Goal: Task Accomplishment & Management: Manage account settings

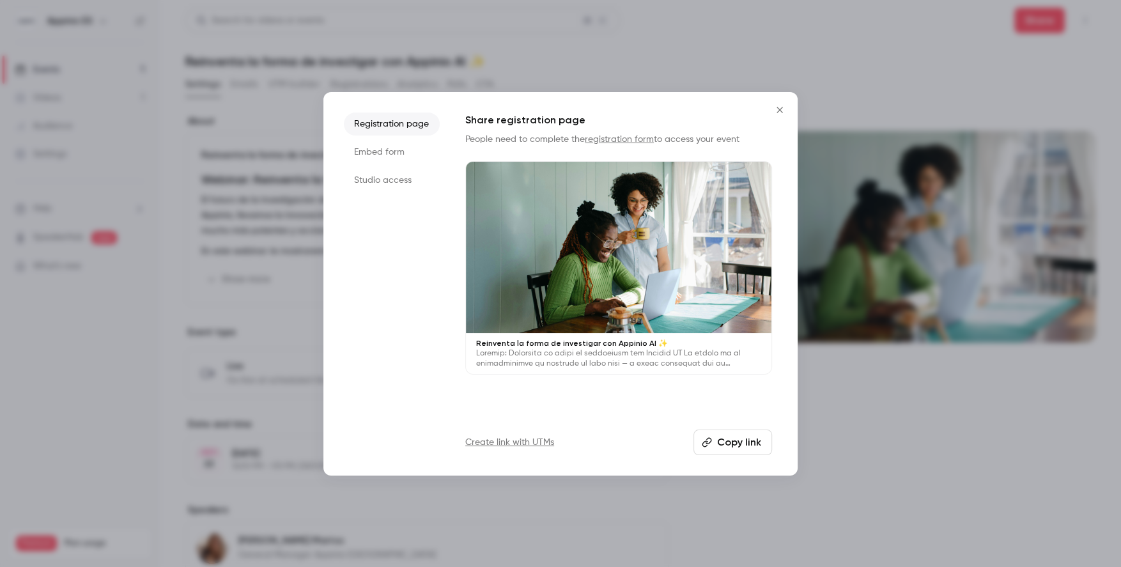
click at [782, 103] on button "Close" at bounding box center [780, 110] width 26 height 26
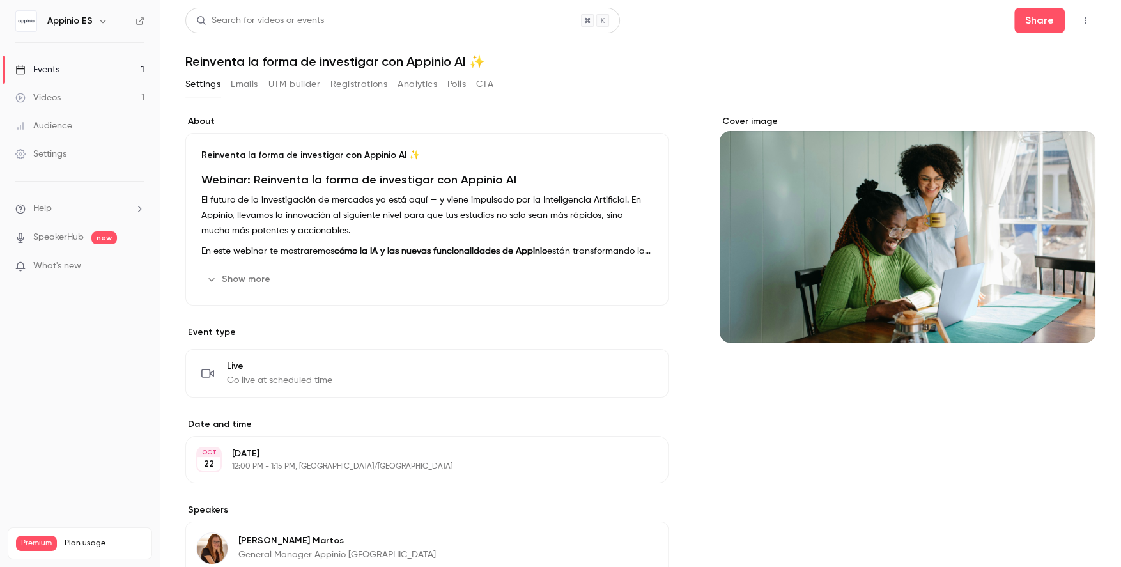
click at [339, 95] on div "Settings Emails UTM builder Registrations Analytics Polls CTA" at bounding box center [339, 87] width 308 height 26
click at [339, 86] on button "Registrations" at bounding box center [358, 84] width 57 height 20
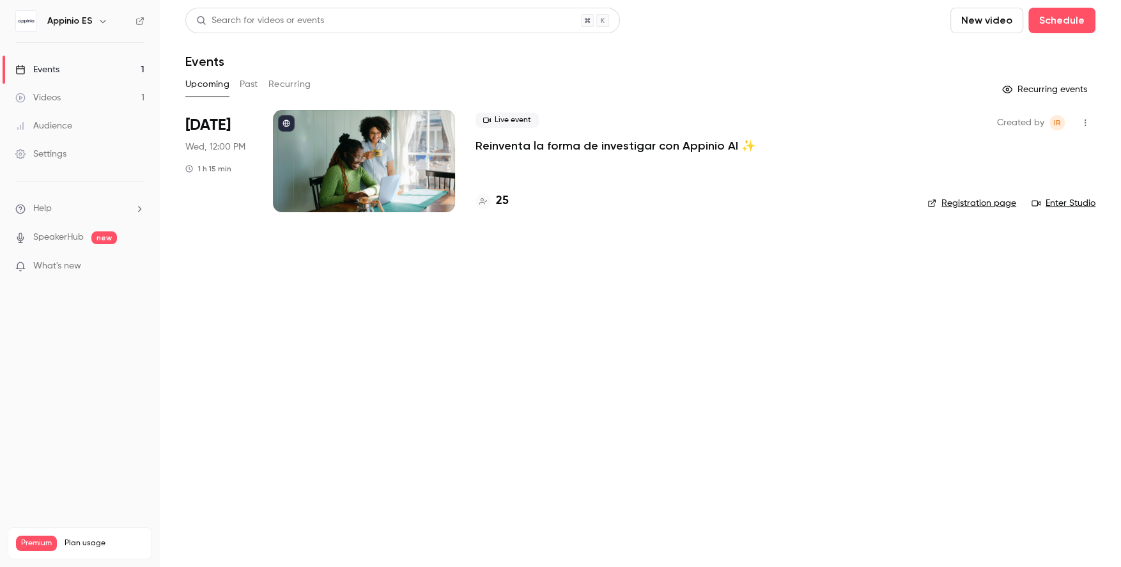
click at [237, 82] on div "Upcoming Past Recurring" at bounding box center [640, 84] width 910 height 20
click at [242, 80] on button "Past" at bounding box center [249, 84] width 19 height 20
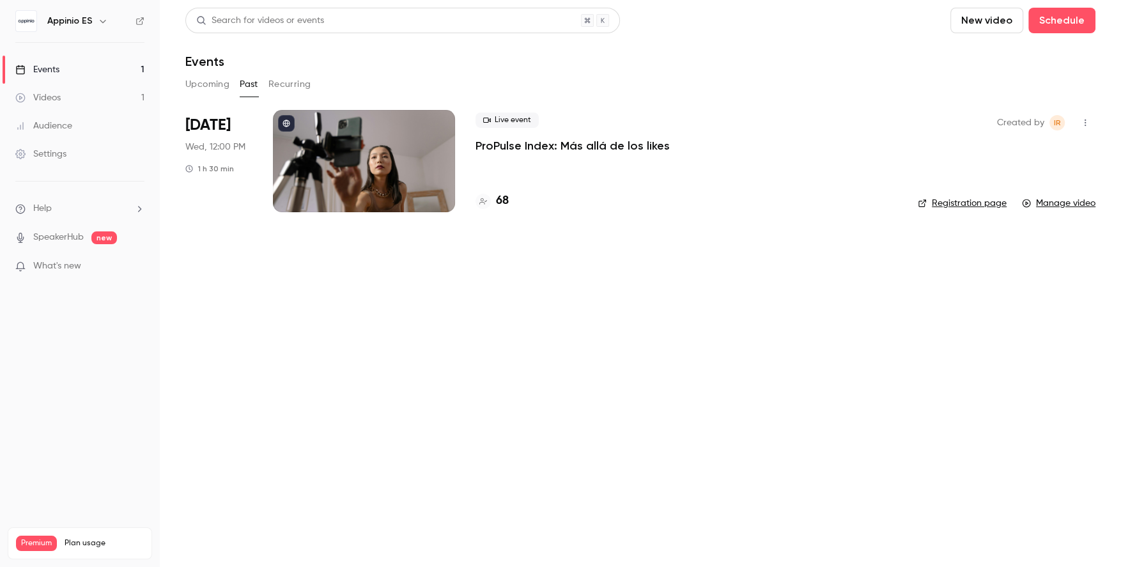
click at [294, 80] on button "Recurring" at bounding box center [289, 84] width 43 height 20
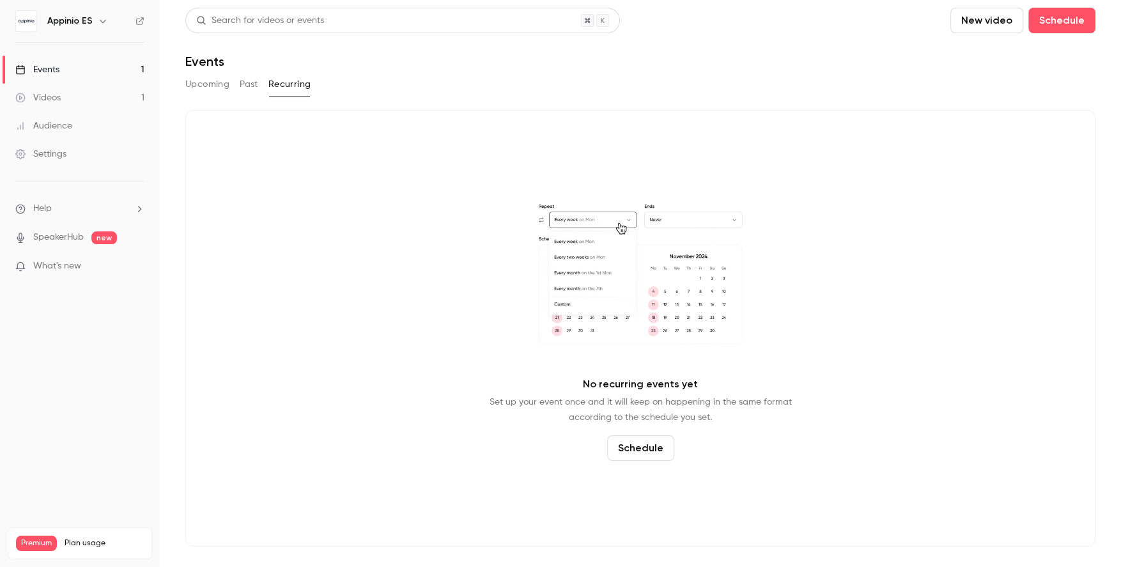
click at [184, 103] on main "Search for videos or events New video Schedule Events Upcoming Past Recurring N…" at bounding box center [640, 283] width 961 height 567
click at [194, 89] on button "Upcoming" at bounding box center [207, 84] width 44 height 20
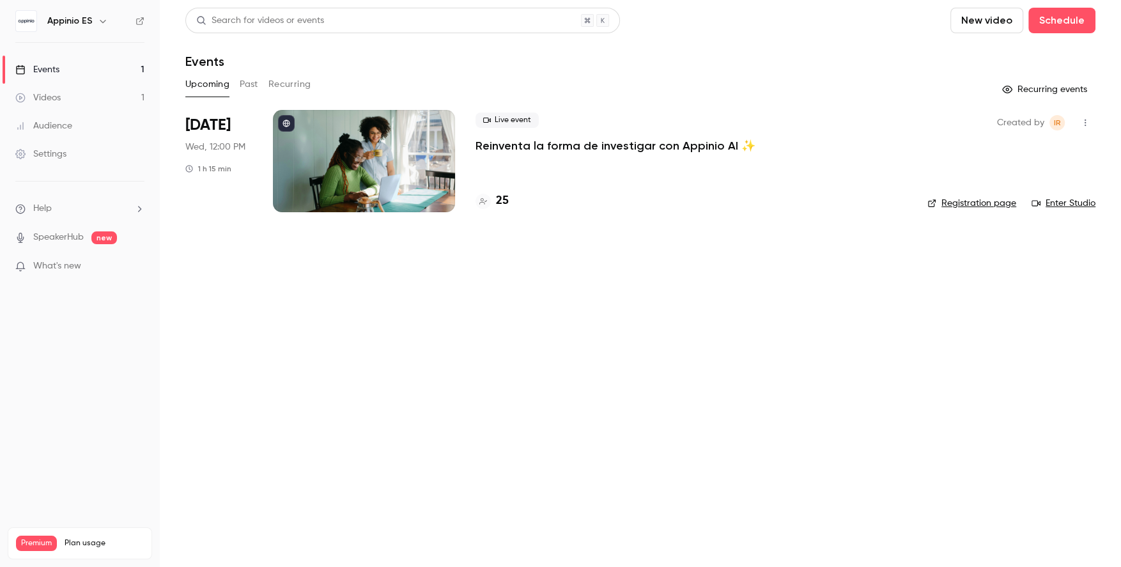
click at [300, 199] on div at bounding box center [364, 161] width 182 height 102
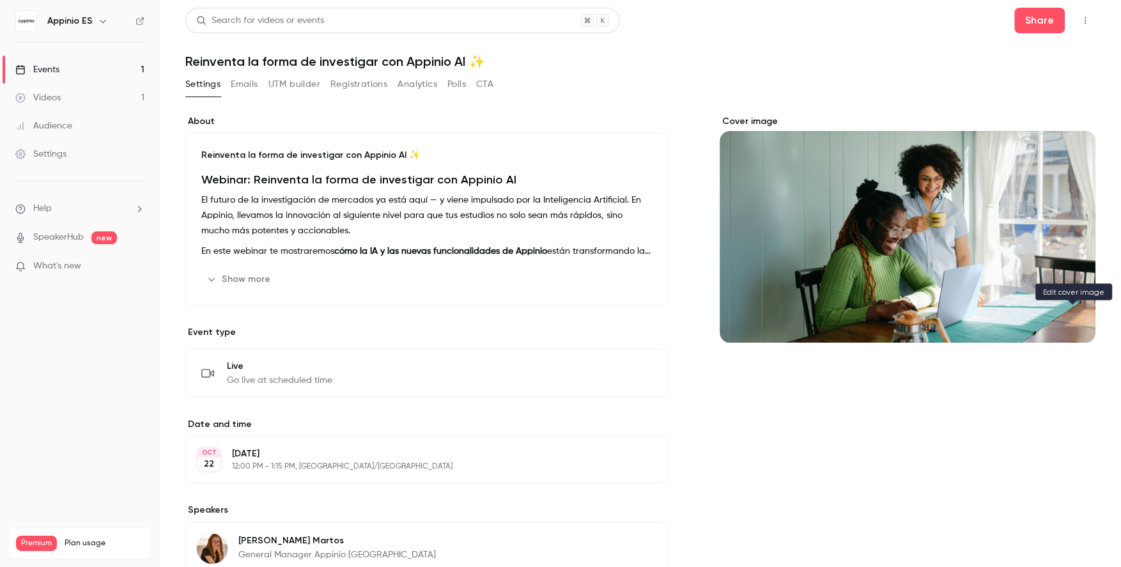
click at [1068, 316] on icon "Cover image" at bounding box center [1072, 319] width 14 height 10
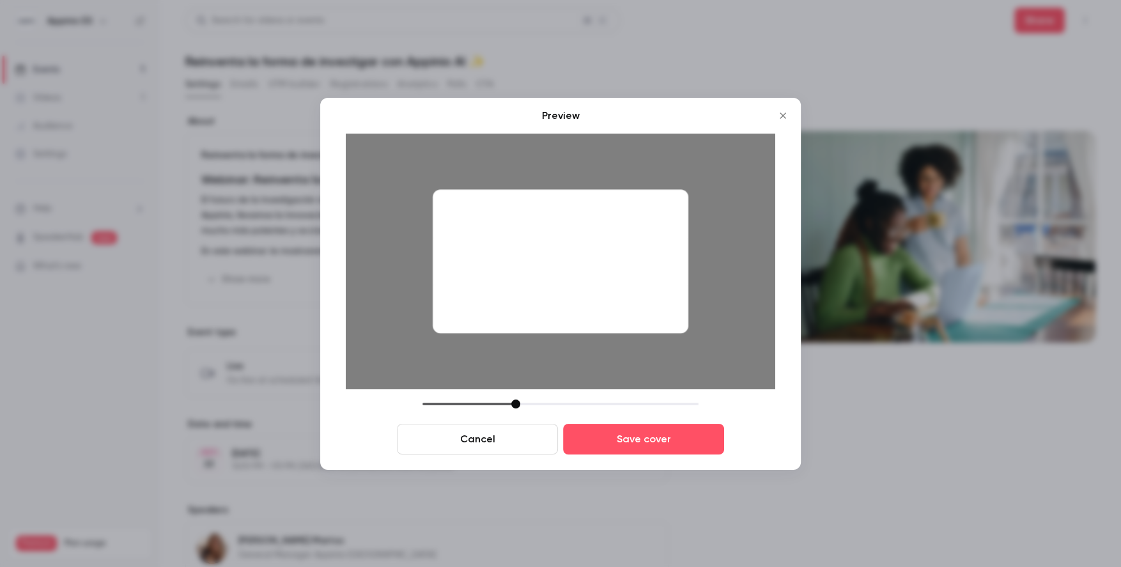
drag, startPoint x: 514, startPoint y: 402, endPoint x: 516, endPoint y: 413, distance: 10.4
click at [516, 413] on div "Cancel Save cover" at bounding box center [560, 426] width 429 height 55
click at [638, 456] on div "Preview Cancel Save cover" at bounding box center [560, 284] width 480 height 372
click at [641, 439] on button "Save cover" at bounding box center [643, 439] width 161 height 31
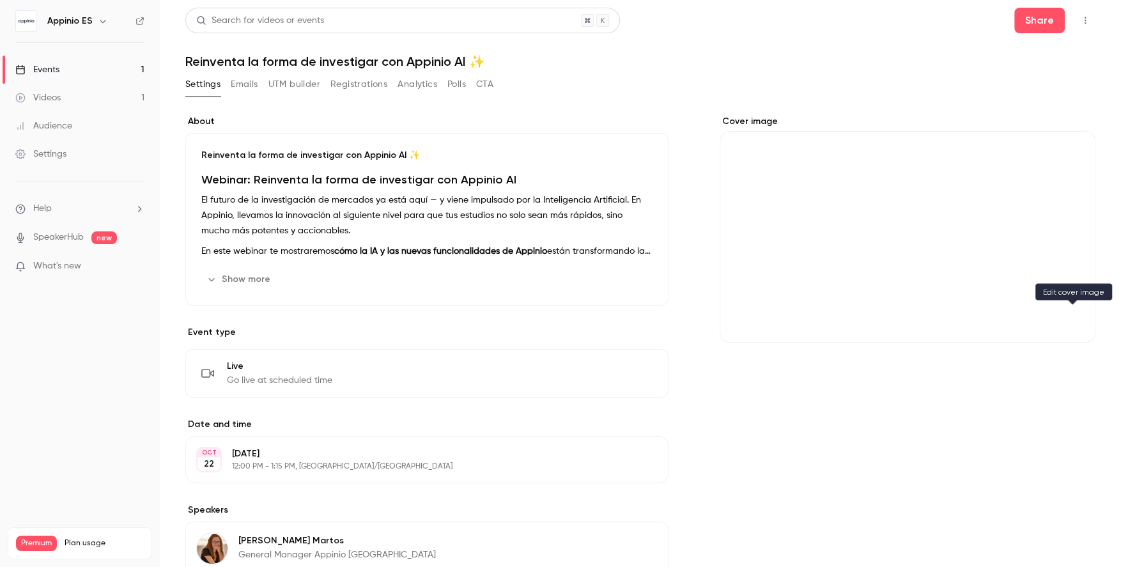
click at [1069, 319] on icon "Cover image" at bounding box center [1072, 319] width 8 height 8
click at [1075, 325] on button "Cover image" at bounding box center [1072, 320] width 26 height 26
click at [968, 194] on div "Cover image" at bounding box center [907, 228] width 376 height 227
click at [0, 0] on input "Cover image" at bounding box center [0, 0] width 0 height 0
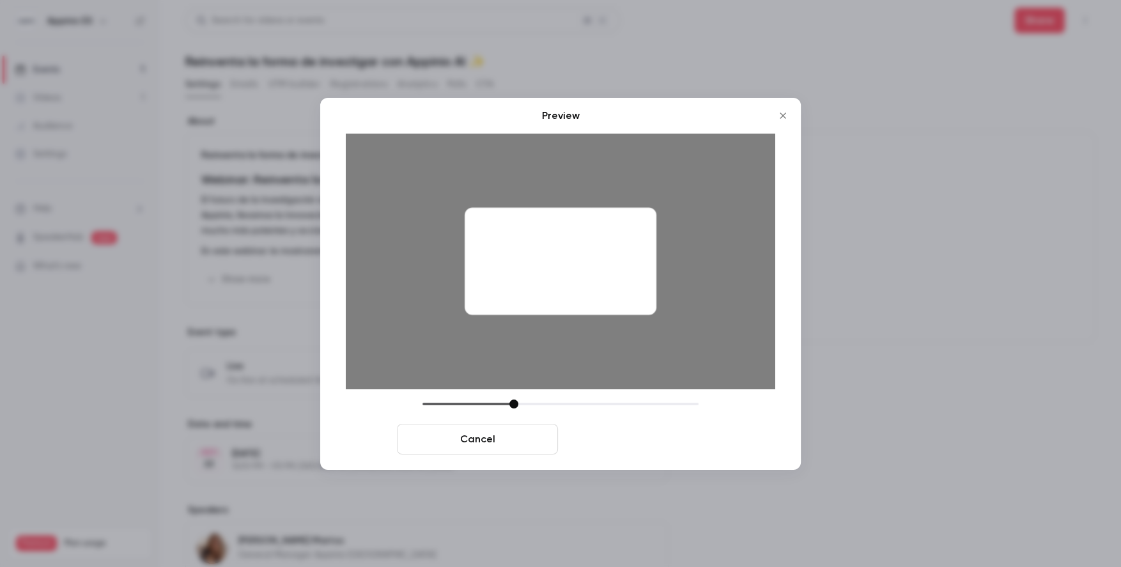
click at [618, 446] on button "Save cover" at bounding box center [643, 439] width 161 height 31
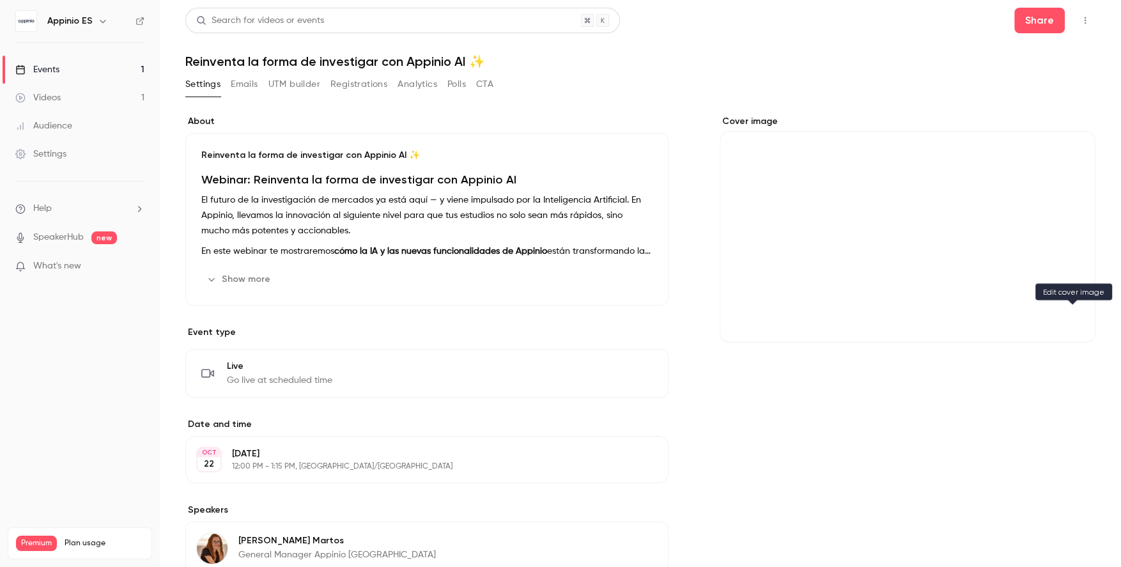
click at [1075, 321] on icon "Cover image" at bounding box center [1072, 319] width 14 height 10
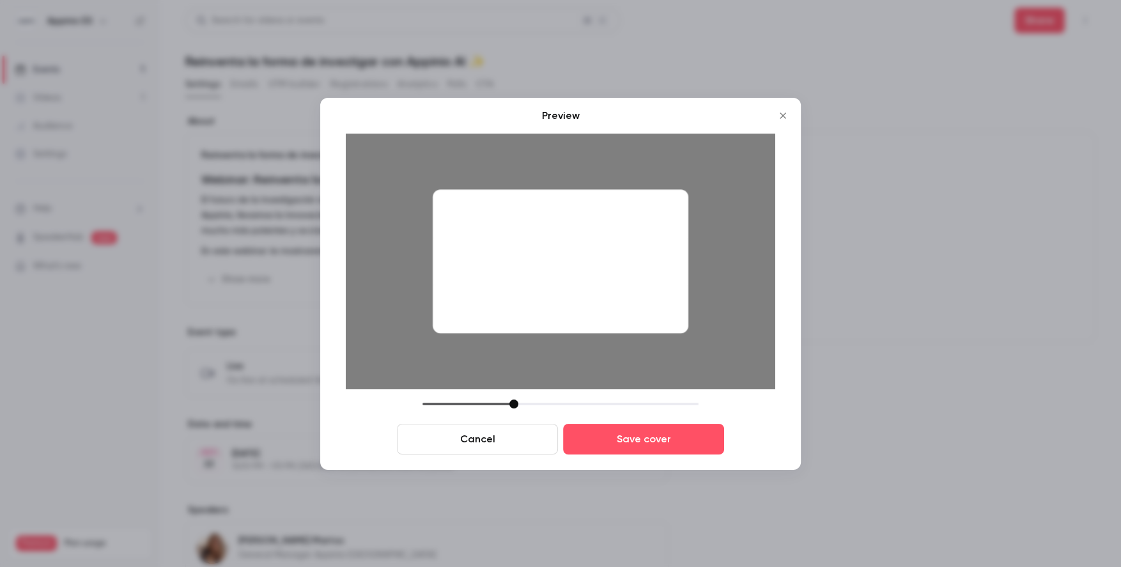
drag, startPoint x: 590, startPoint y: 306, endPoint x: 592, endPoint y: 277, distance: 28.8
click at [592, 277] on div at bounding box center [561, 261] width 256 height 144
click at [608, 453] on button "Save cover" at bounding box center [643, 439] width 161 height 31
click at [609, 440] on button "Save cover" at bounding box center [643, 439] width 161 height 31
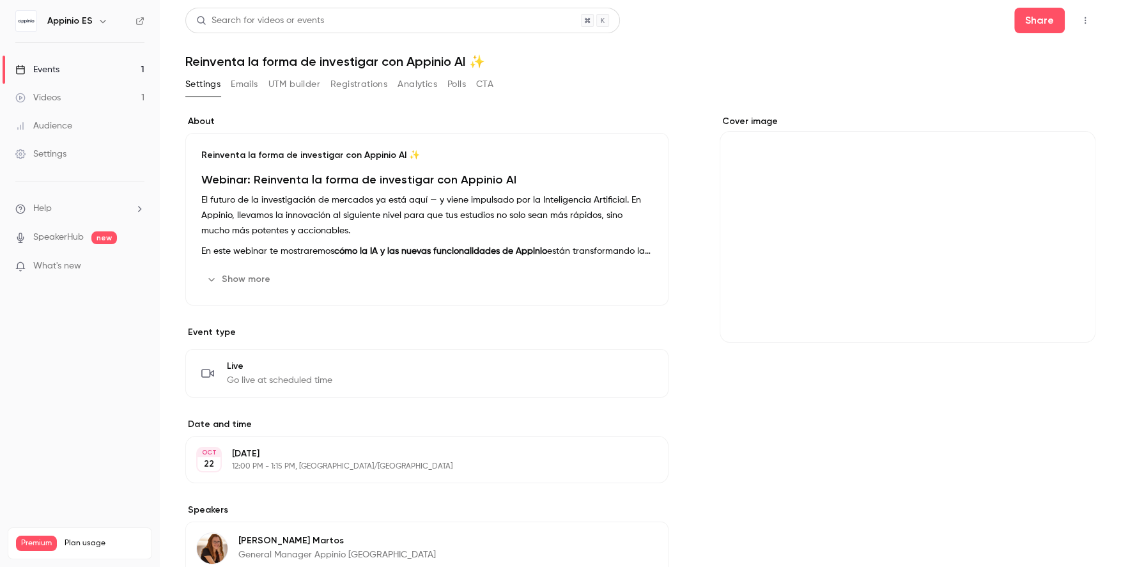
click at [686, 441] on div "About [PERSON_NAME] la forma de investigar con Appinio AI ✨ Webinar: [PERSON_NA…" at bounding box center [640, 423] width 910 height 617
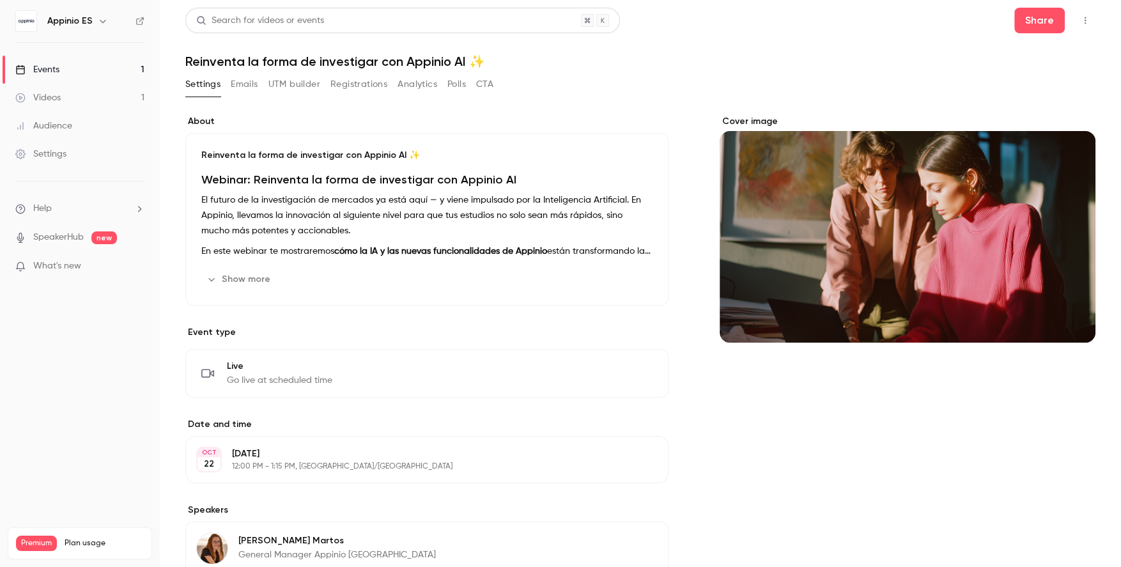
click at [114, 57] on link "Events 1" at bounding box center [80, 70] width 160 height 28
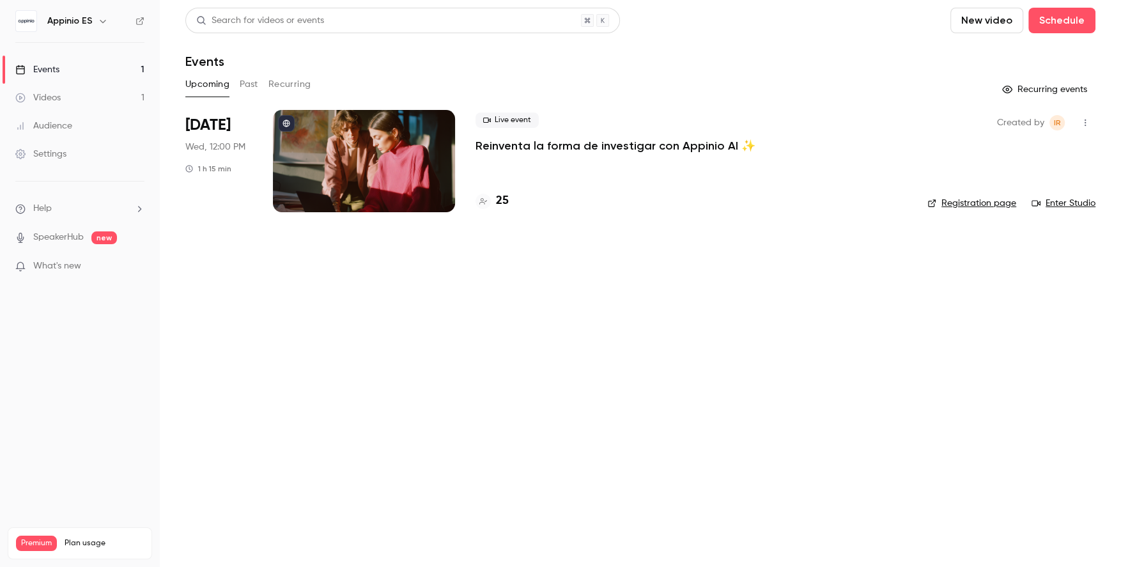
click at [393, 166] on div at bounding box center [364, 161] width 182 height 102
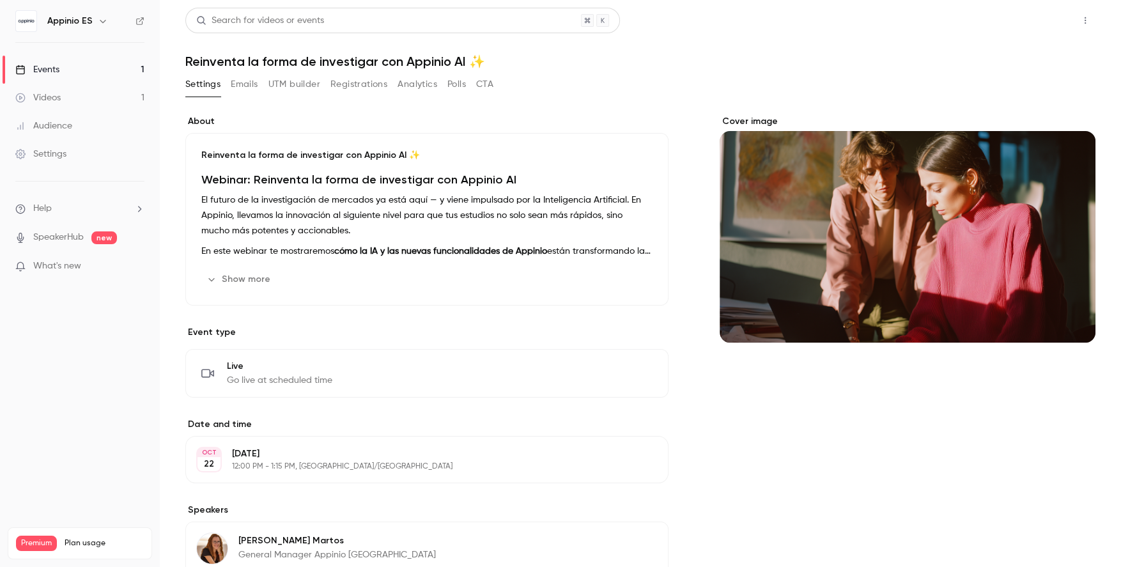
click at [1030, 23] on button "Share" at bounding box center [1039, 21] width 50 height 26
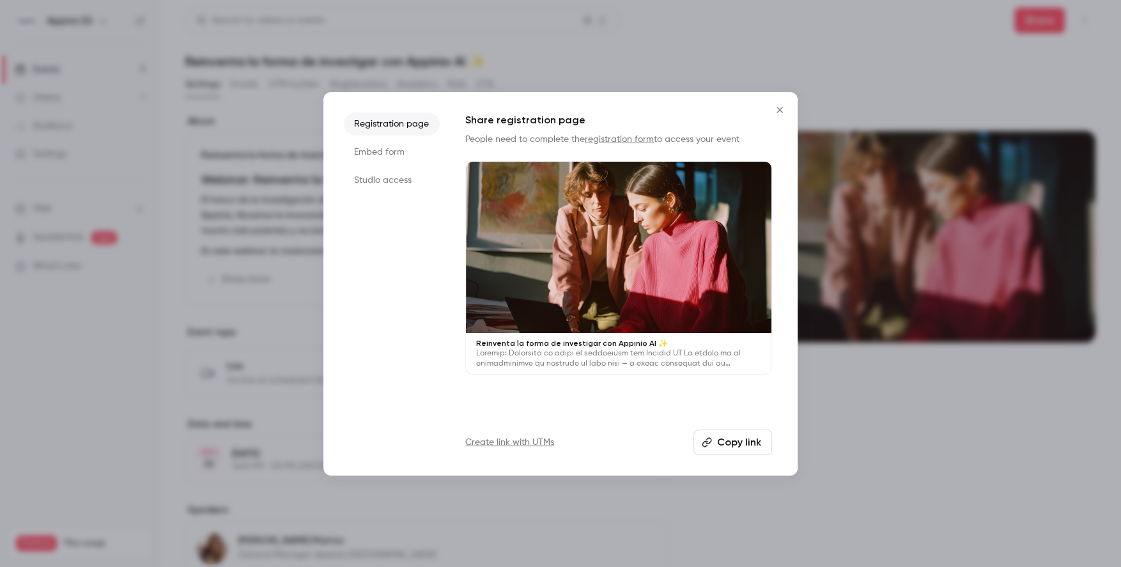
click at [583, 245] on div at bounding box center [618, 248] width 305 height 172
click at [785, 110] on icon "Close" at bounding box center [779, 110] width 15 height 10
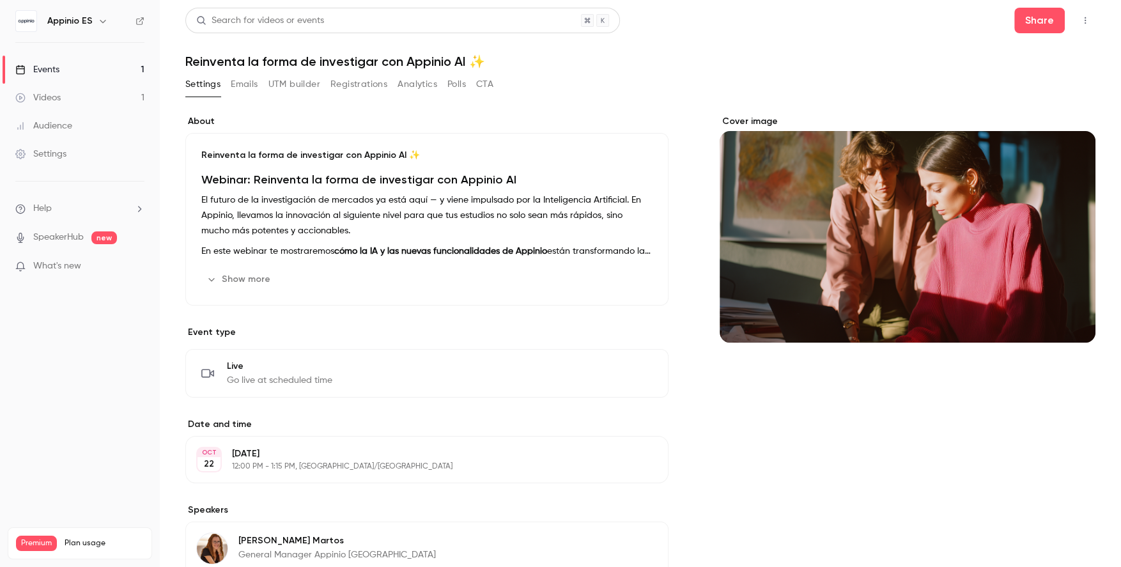
click at [107, 50] on ul "Events 1 Videos 1 Audience Settings" at bounding box center [80, 112] width 160 height 138
click at [107, 71] on link "Events 1" at bounding box center [80, 70] width 160 height 28
